Goal: Task Accomplishment & Management: Use online tool/utility

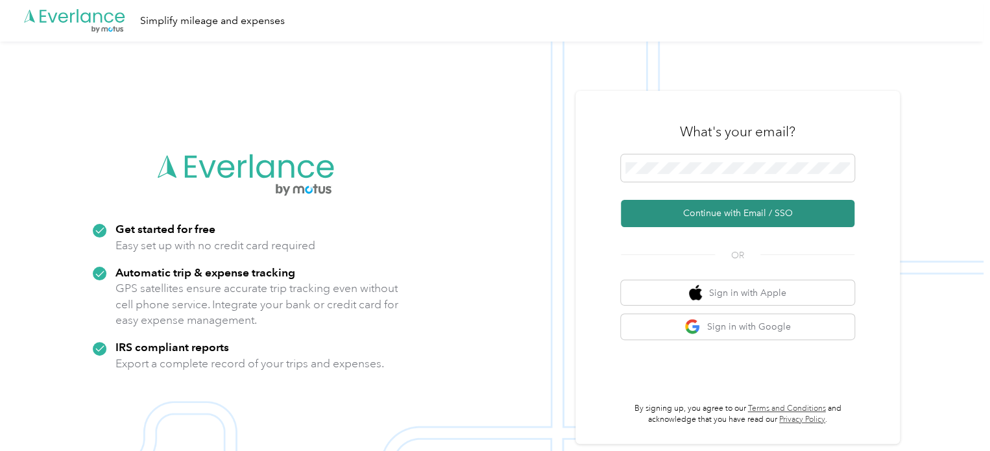
click at [741, 215] on button "Continue with Email / SSO" at bounding box center [738, 213] width 234 height 27
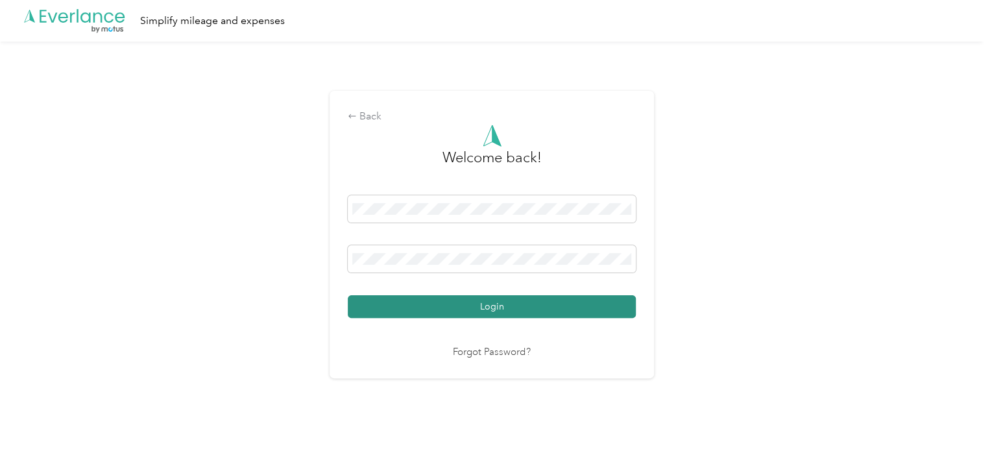
click at [520, 312] on button "Login" at bounding box center [492, 306] width 288 height 23
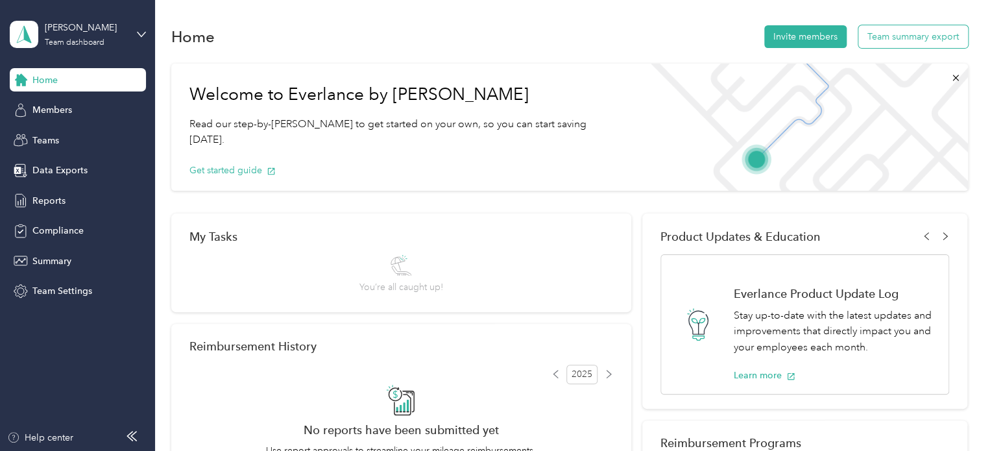
click at [910, 38] on button "Team summary export" at bounding box center [914, 36] width 110 height 23
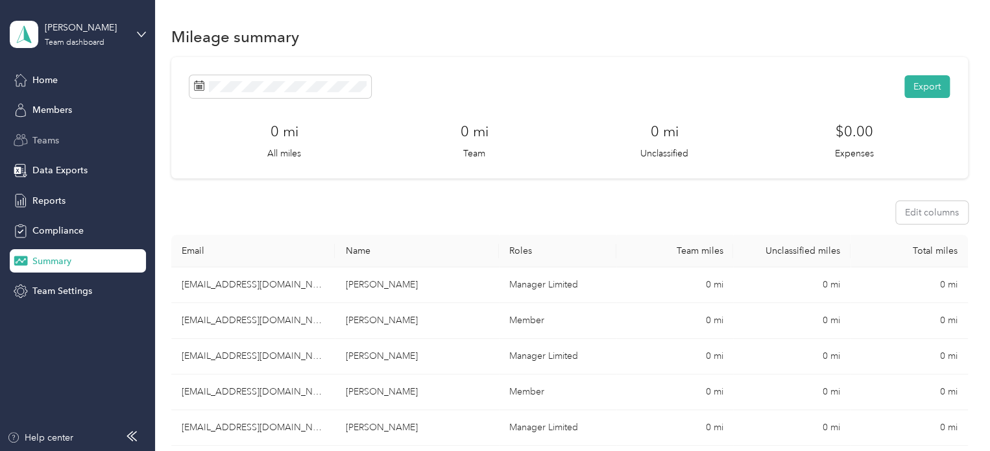
click at [47, 144] on span "Teams" at bounding box center [45, 141] width 27 height 14
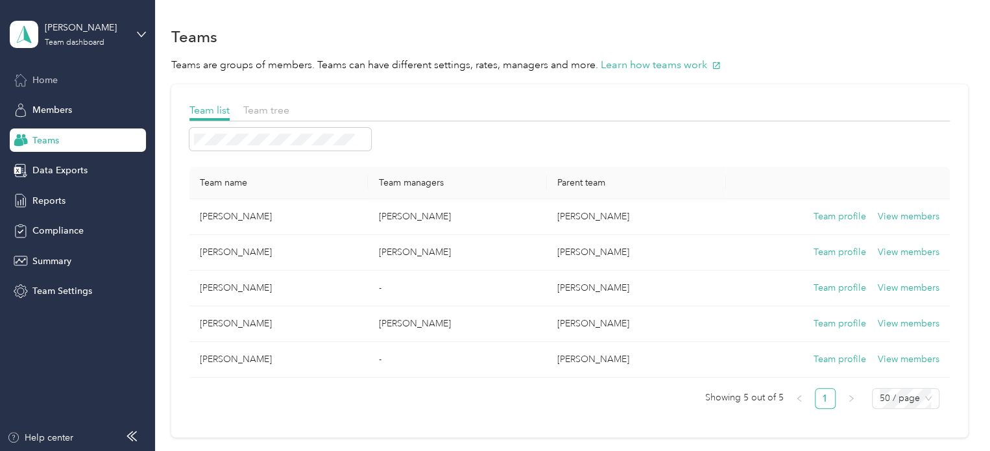
click at [45, 82] on span "Home" at bounding box center [44, 80] width 25 height 14
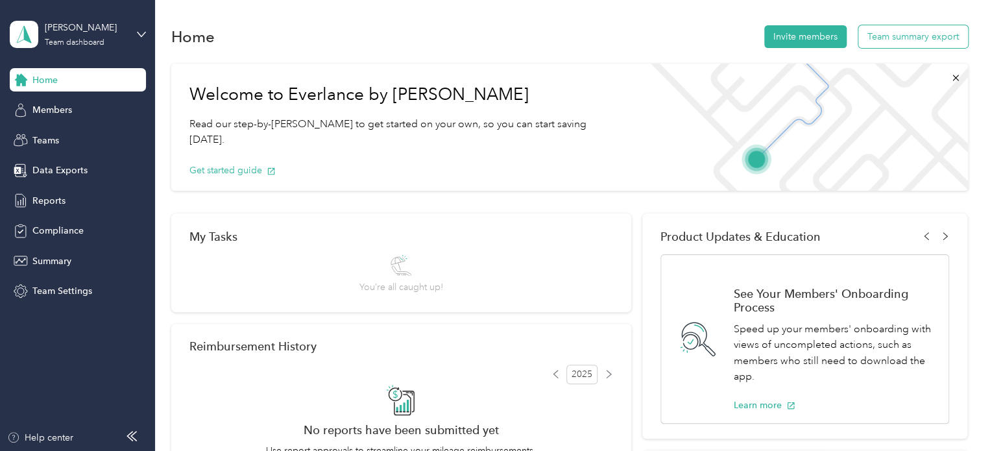
click at [906, 33] on button "Team summary export" at bounding box center [914, 36] width 110 height 23
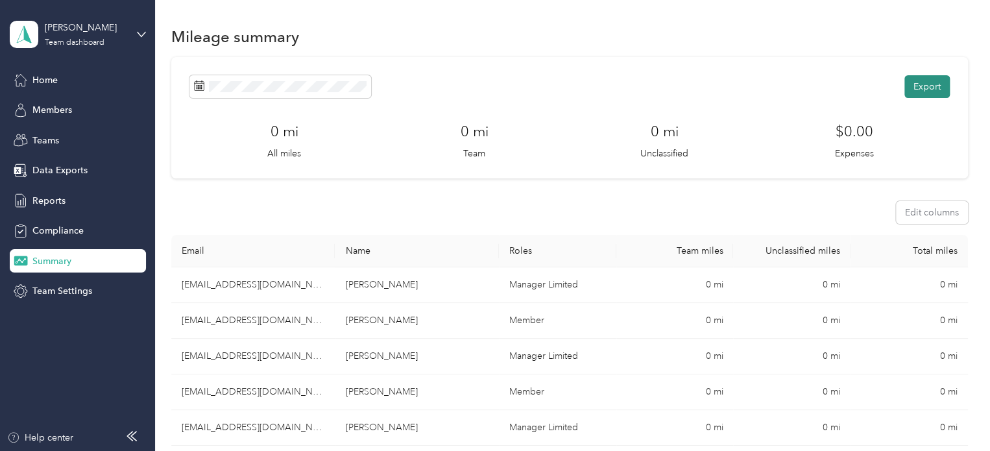
click at [930, 87] on button "Export" at bounding box center [927, 86] width 45 height 23
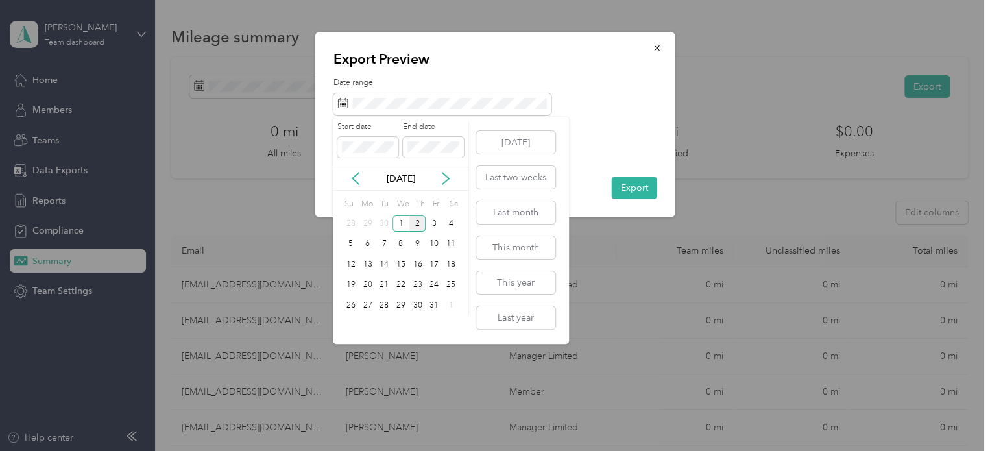
click at [347, 184] on div "[DATE]" at bounding box center [401, 179] width 136 height 14
click at [359, 176] on icon at bounding box center [355, 178] width 13 height 13
click at [354, 280] on div "21" at bounding box center [351, 285] width 17 height 16
click at [389, 308] on div "30" at bounding box center [384, 305] width 17 height 16
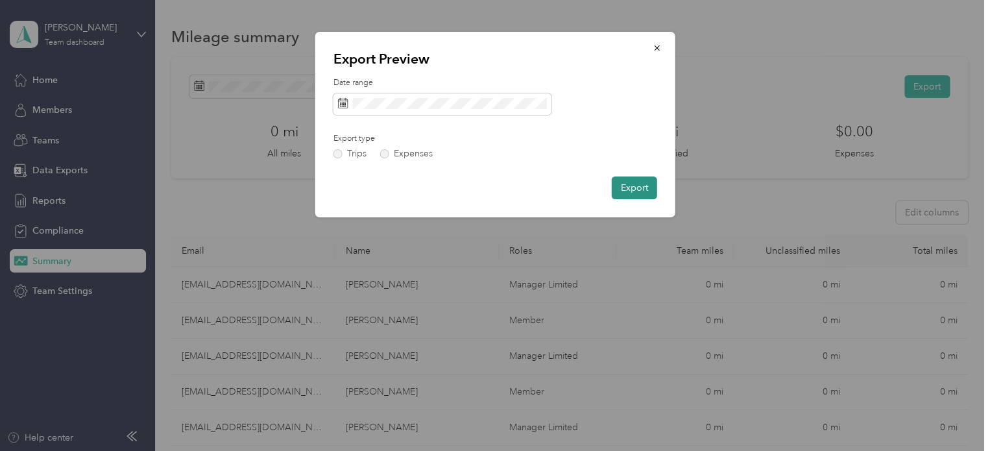
click at [643, 188] on button "Export" at bounding box center [634, 188] width 45 height 23
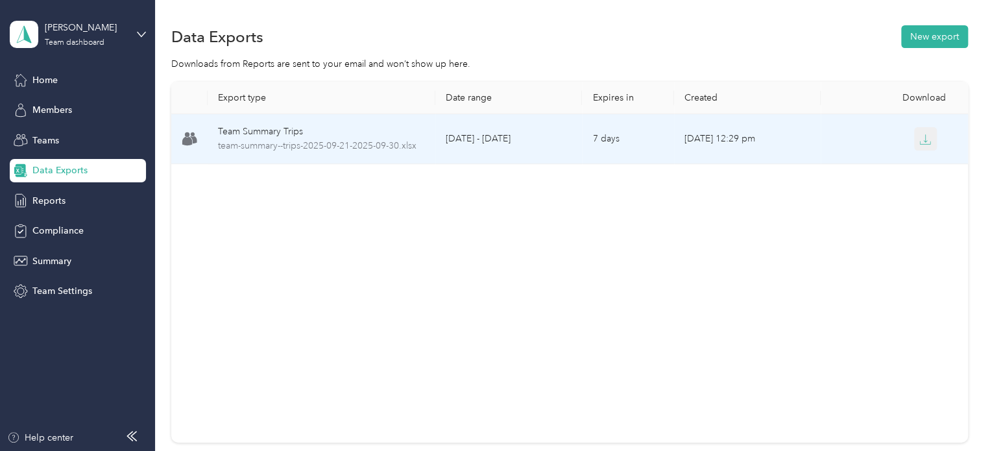
click at [928, 137] on button "button" at bounding box center [926, 138] width 23 height 23
